Goal: Task Accomplishment & Management: Manage account settings

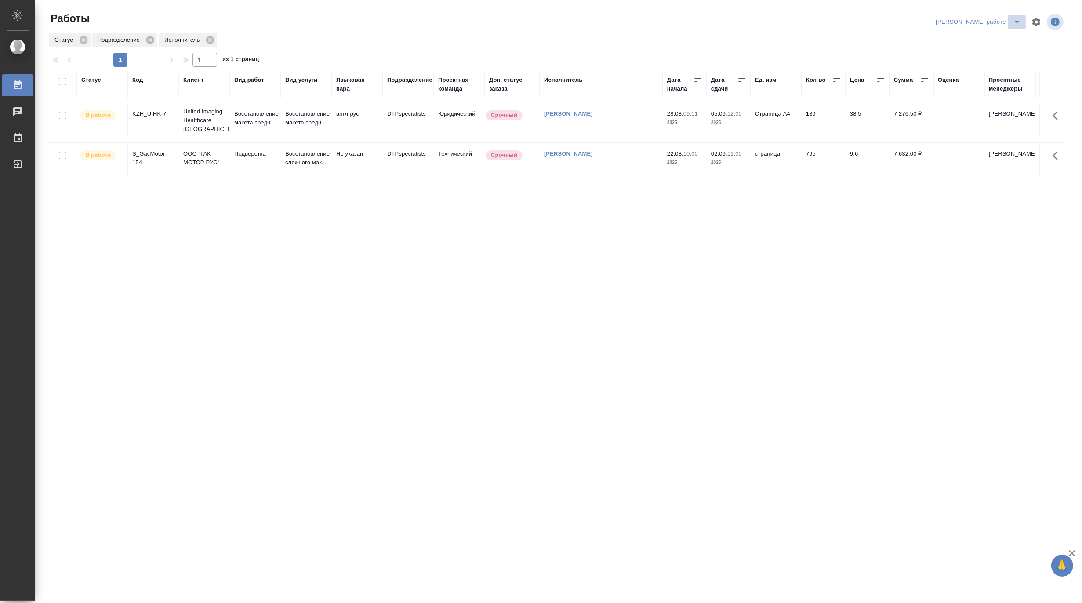
click at [1018, 19] on icon "split button" at bounding box center [1017, 22] width 11 height 11
click at [997, 52] on li "[PERSON_NAME]" at bounding box center [986, 54] width 80 height 14
